Goal: Task Accomplishment & Management: Manage account settings

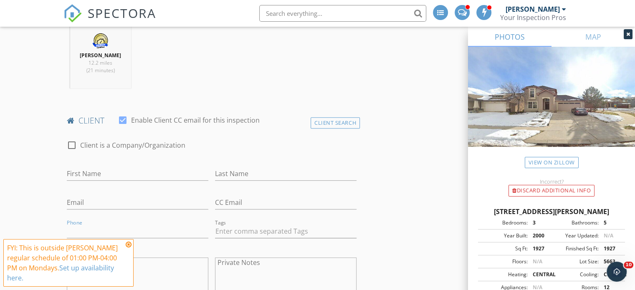
scroll to position [334, 0]
click at [97, 169] on input "First Name" at bounding box center [138, 173] width 142 height 14
click at [124, 15] on span "SPECTORA" at bounding box center [122, 13] width 68 height 18
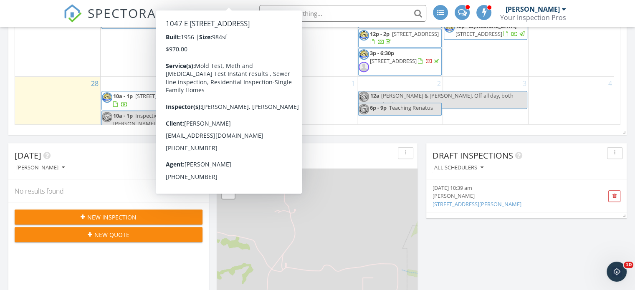
scroll to position [236, 0]
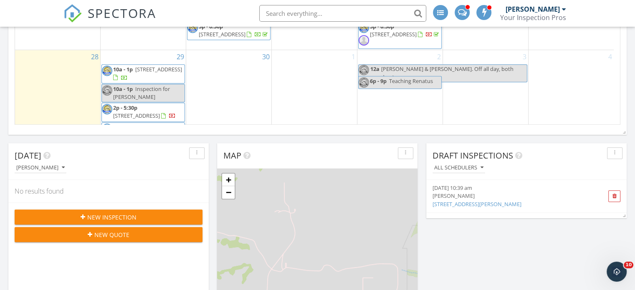
click at [147, 124] on span "1955 Eccles Ave, Ogden 84401" at bounding box center [146, 131] width 66 height 15
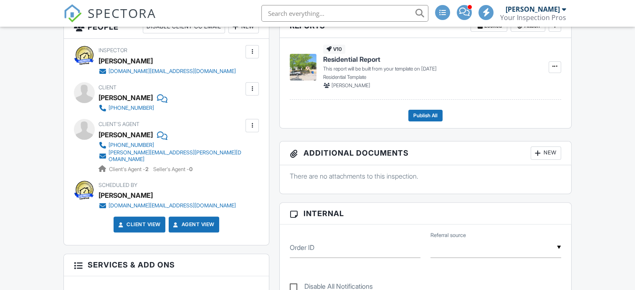
scroll to position [209, 0]
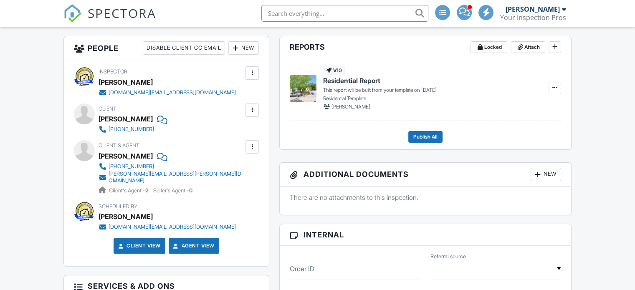
click at [127, 175] on div "[PERSON_NAME][EMAIL_ADDRESS][PERSON_NAME][DOMAIN_NAME]" at bounding box center [176, 177] width 135 height 13
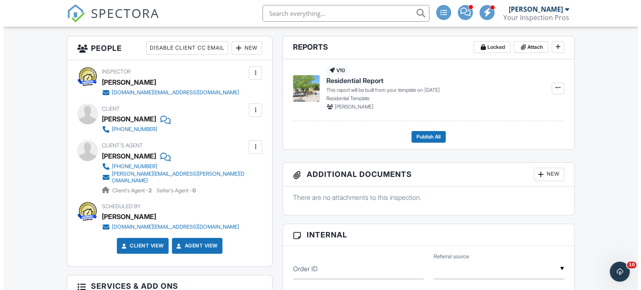
scroll to position [0, 0]
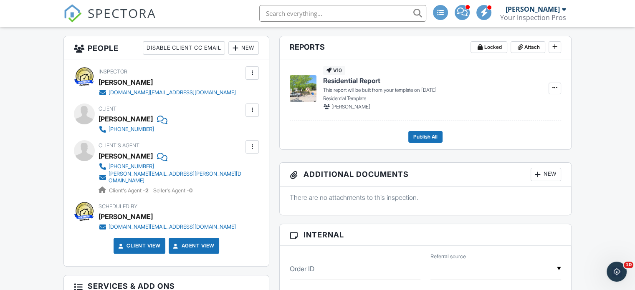
click at [104, 175] on div at bounding box center [103, 177] width 8 height 8
click at [254, 148] on div at bounding box center [252, 147] width 8 height 8
click at [232, 172] on li "Edit" at bounding box center [232, 172] width 43 height 21
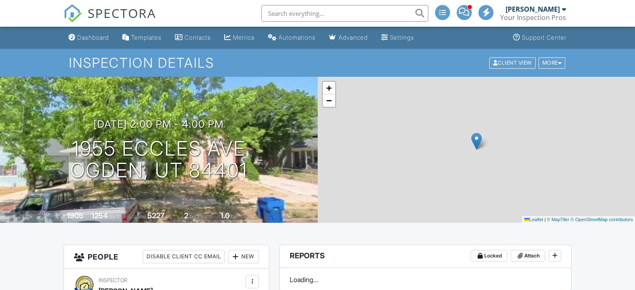
scroll to position [209, 0]
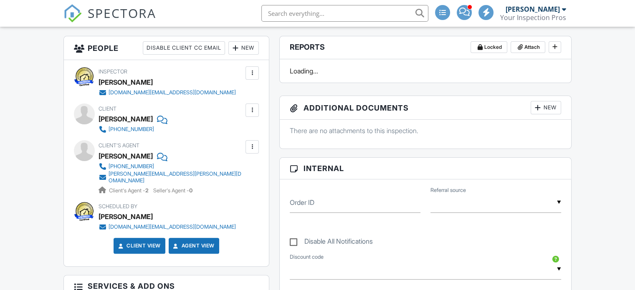
click at [251, 110] on div at bounding box center [252, 110] width 8 height 8
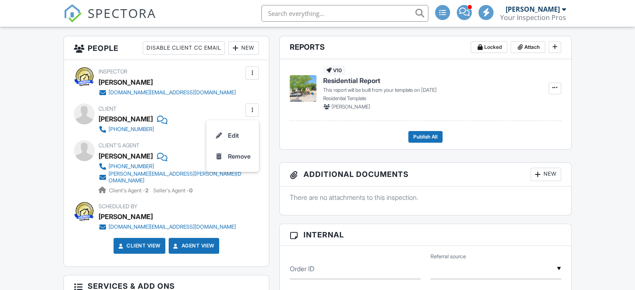
click at [230, 134] on li "Edit" at bounding box center [232, 135] width 43 height 21
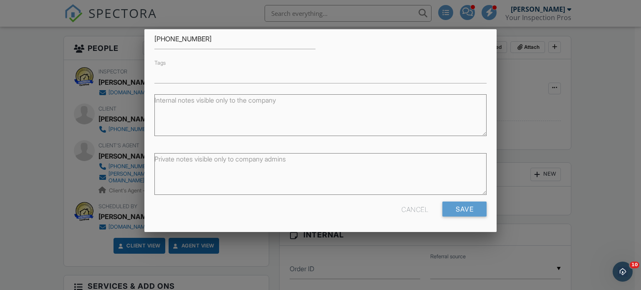
scroll to position [0, 0]
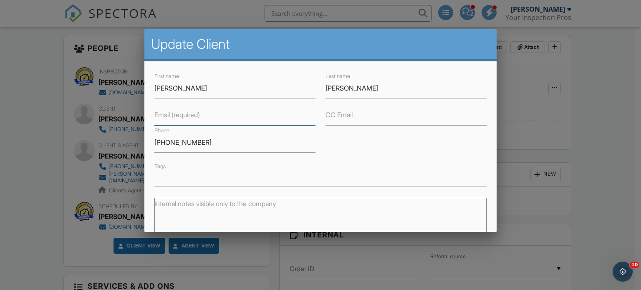
click at [164, 121] on input "Email (required)" at bounding box center [235, 115] width 161 height 20
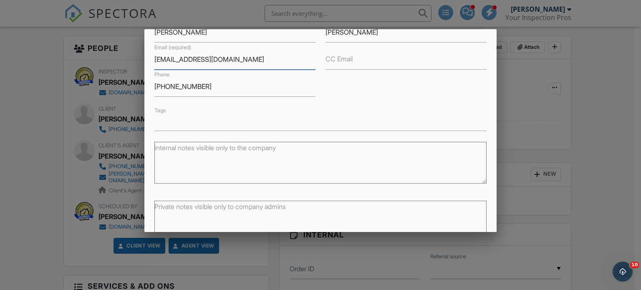
scroll to position [104, 0]
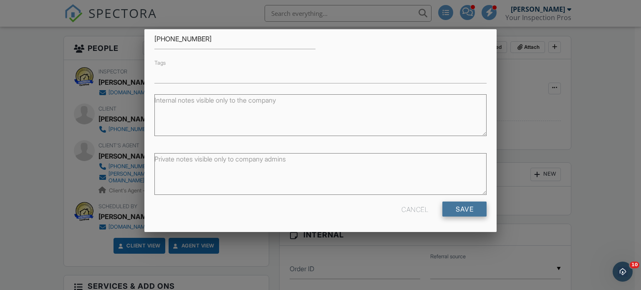
type input "[EMAIL_ADDRESS][DOMAIN_NAME]"
drag, startPoint x: 444, startPoint y: 209, endPoint x: 467, endPoint y: 207, distance: 23.1
click at [444, 209] on input "Save" at bounding box center [465, 209] width 44 height 15
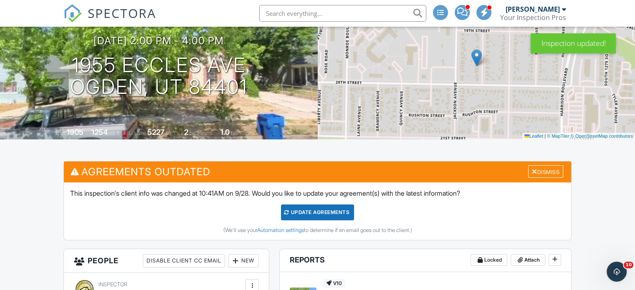
click at [320, 210] on div "Update Agreements" at bounding box center [317, 213] width 73 height 16
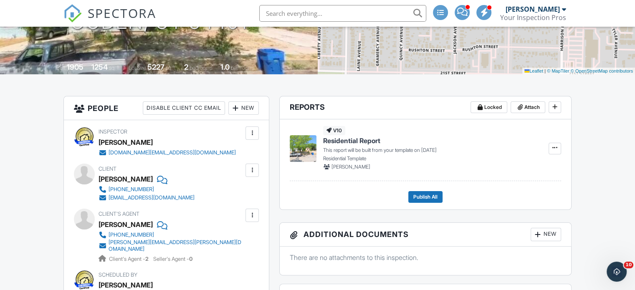
scroll to position [84, 0]
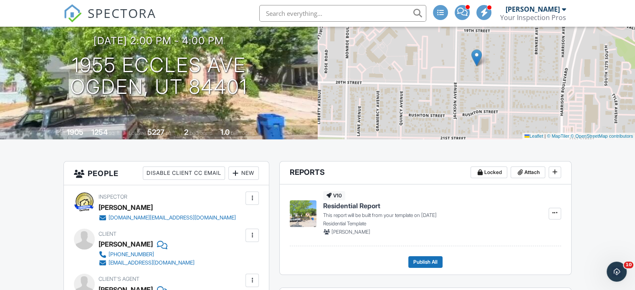
click at [102, 14] on span "SPECTORA" at bounding box center [122, 13] width 68 height 18
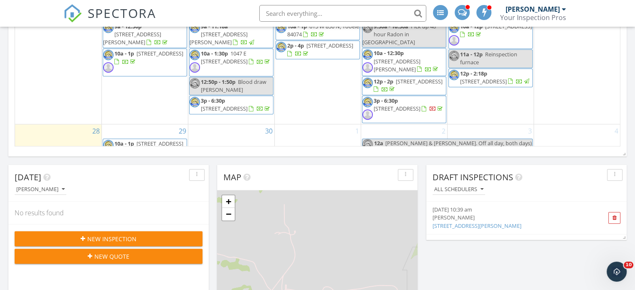
scroll to position [236, 0]
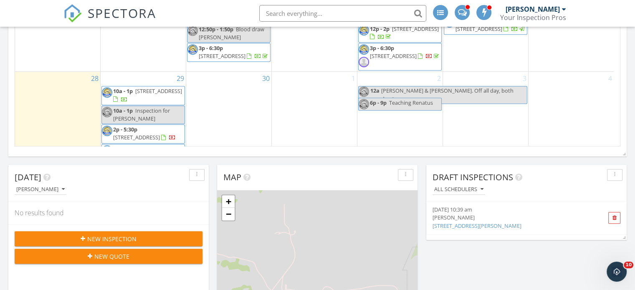
click at [164, 107] on span "Inspection for [PERSON_NAME]" at bounding box center [141, 114] width 57 height 15
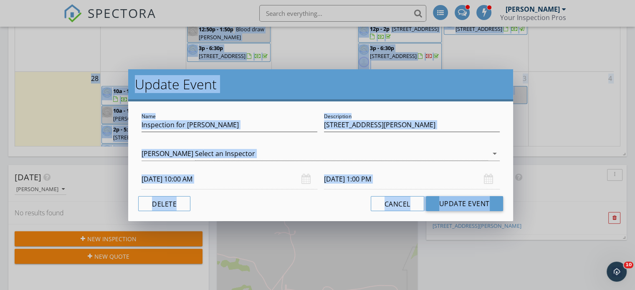
click at [549, 108] on div "Update Event Name Inspection for Reza Description [STREET_ADDRESS][PERSON_NAME]…" at bounding box center [317, 145] width 635 height 290
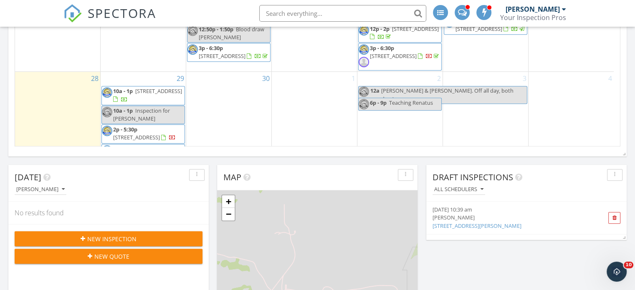
click at [107, 107] on img at bounding box center [107, 112] width 10 height 10
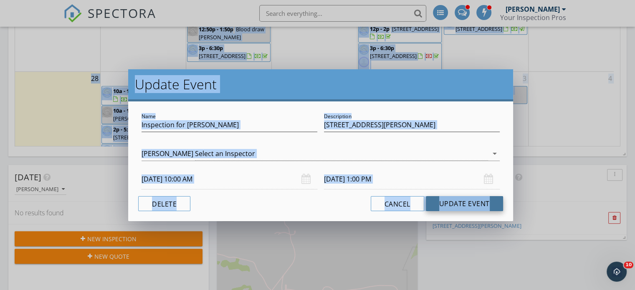
click at [479, 205] on button "Update Event" at bounding box center [464, 203] width 77 height 15
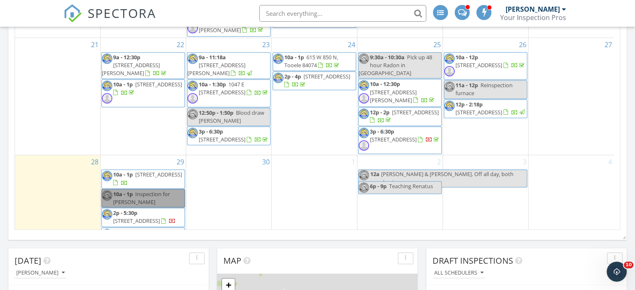
click at [219, 200] on div "30" at bounding box center [228, 200] width 85 height 91
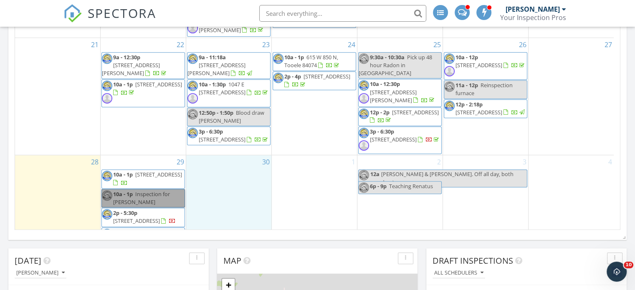
click at [164, 189] on link "10a - 1p Inspection for [PERSON_NAME]" at bounding box center [143, 198] width 84 height 18
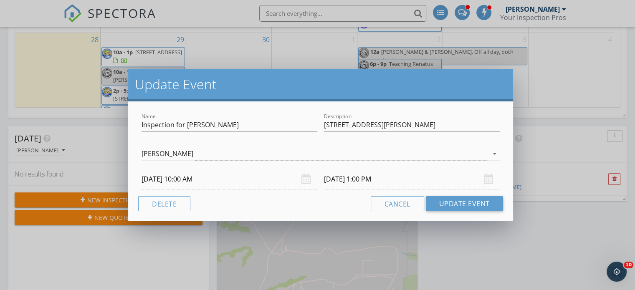
scroll to position [479, 0]
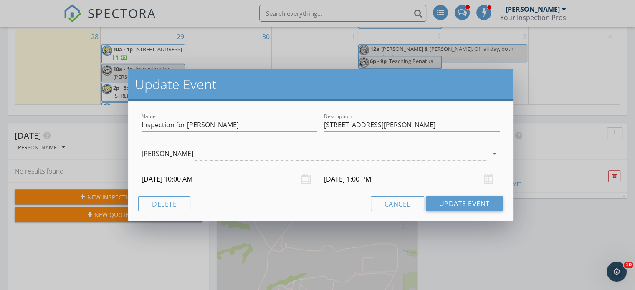
click at [179, 254] on div "Update Event Name Inspection for Reza Description [STREET_ADDRESS][PERSON_NAME]…" at bounding box center [317, 145] width 635 height 290
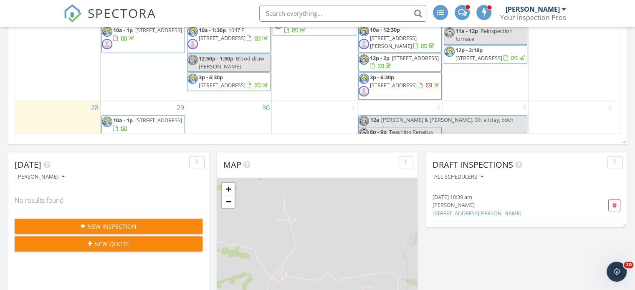
scroll to position [312, 0]
